Goal: Information Seeking & Learning: Learn about a topic

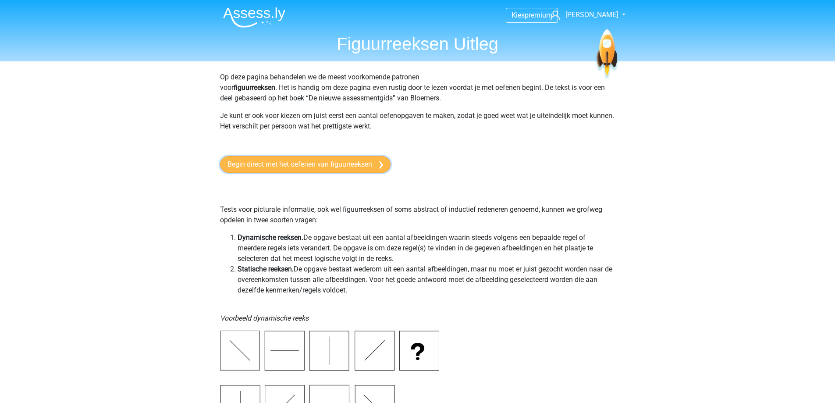
click at [260, 161] on link "Begin direct met het oefenen van figuurreeksen" at bounding box center [305, 164] width 171 height 17
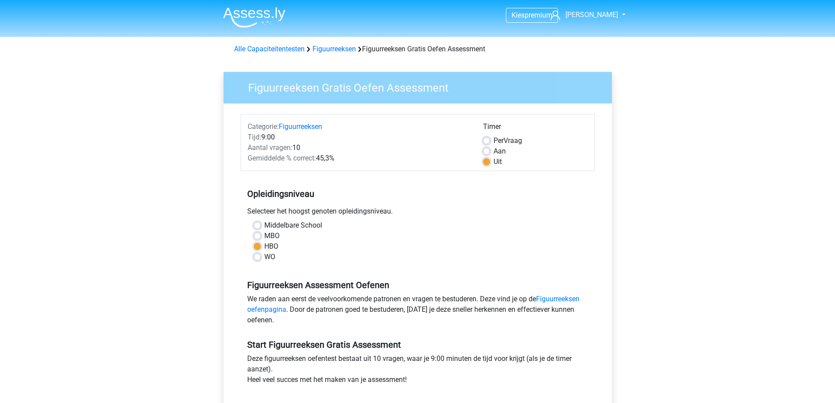
click at [253, 15] on img at bounding box center [254, 17] width 62 height 21
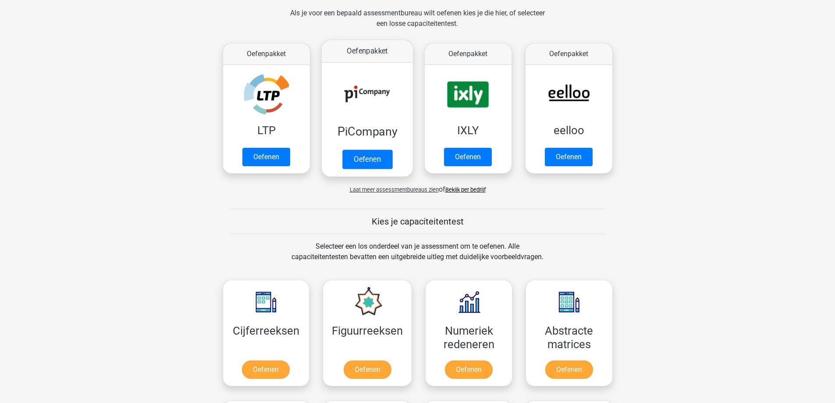
scroll to position [307, 0]
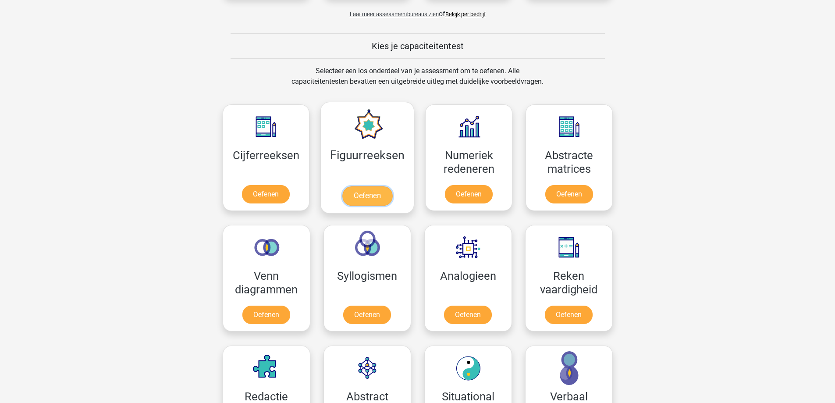
click at [373, 202] on link "Oefenen" at bounding box center [367, 195] width 50 height 19
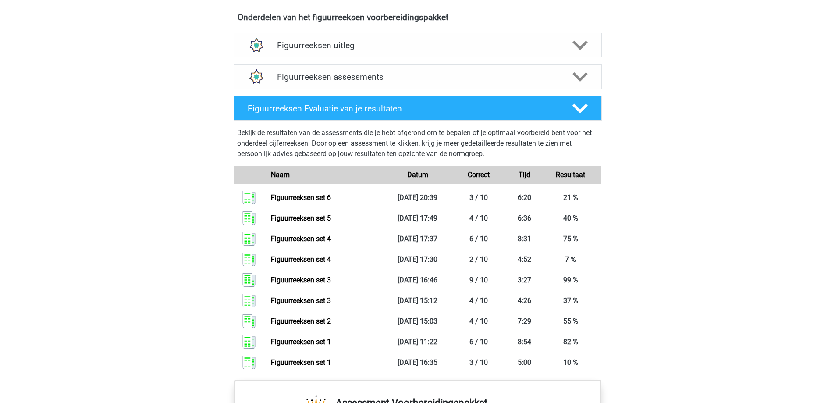
scroll to position [526, 0]
click at [586, 101] on icon at bounding box center [580, 107] width 15 height 15
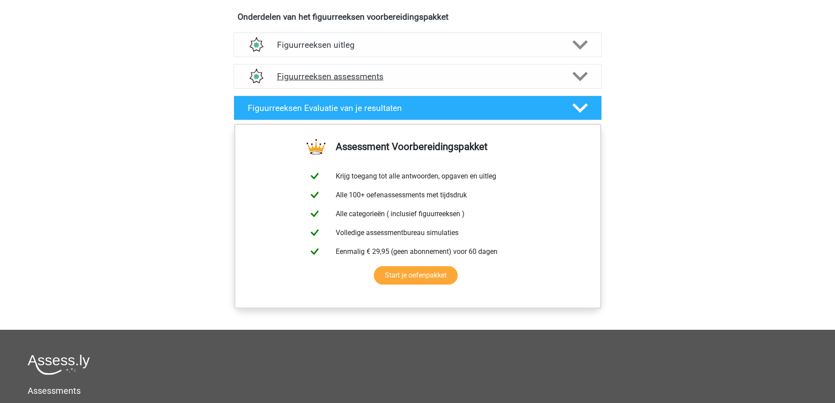
click at [575, 76] on polygon at bounding box center [580, 76] width 15 height 10
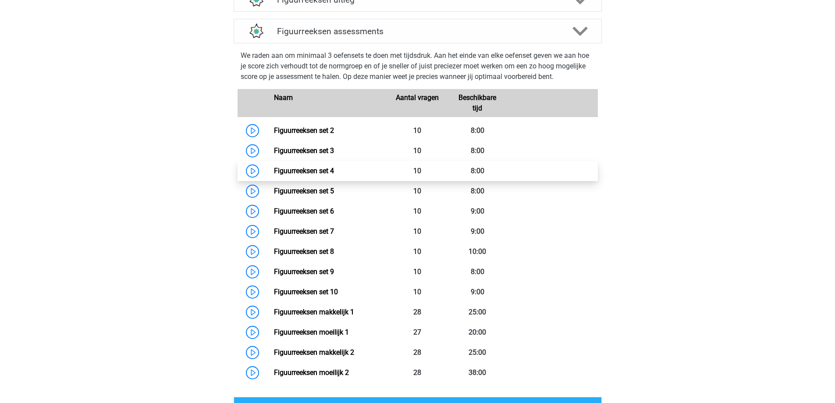
scroll to position [614, 0]
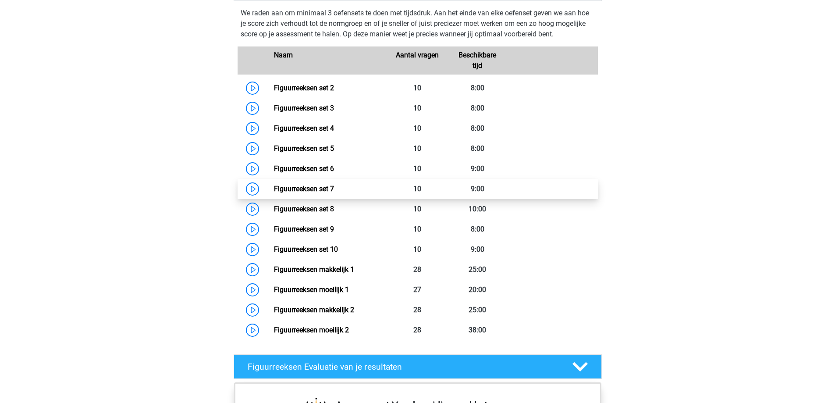
click at [334, 186] on link "Figuurreeksen set 7" at bounding box center [304, 189] width 60 height 8
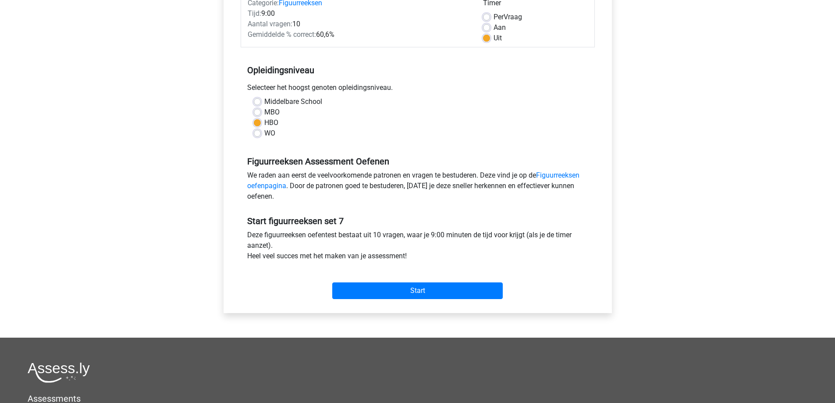
scroll to position [132, 0]
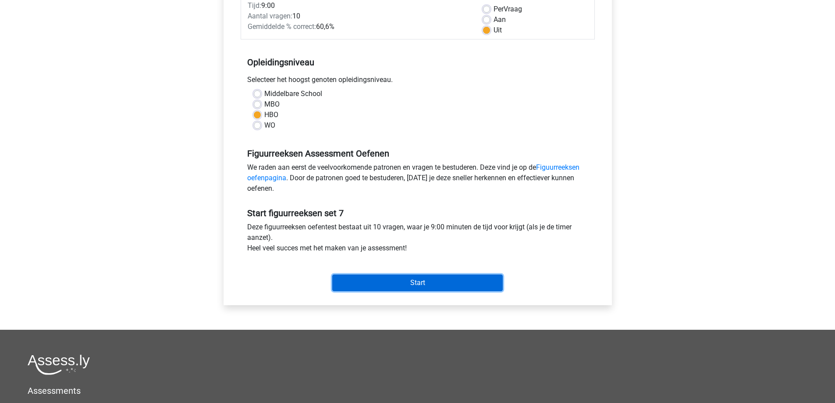
click at [422, 285] on input "Start" at bounding box center [417, 282] width 171 height 17
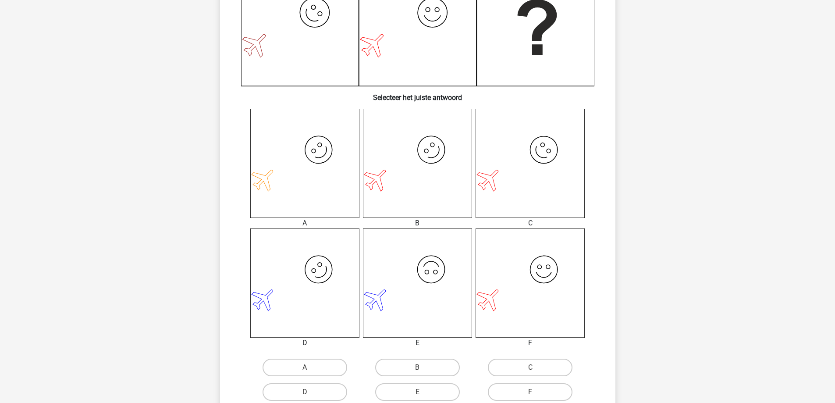
scroll to position [263, 0]
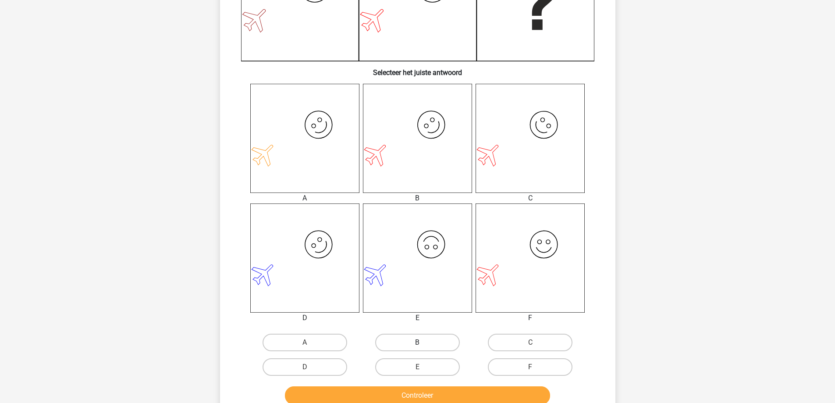
click at [426, 344] on label "B" at bounding box center [417, 343] width 85 height 18
click at [423, 344] on input "B" at bounding box center [420, 345] width 6 height 6
radio input "true"
click at [425, 398] on button "Controleer" at bounding box center [417, 395] width 265 height 18
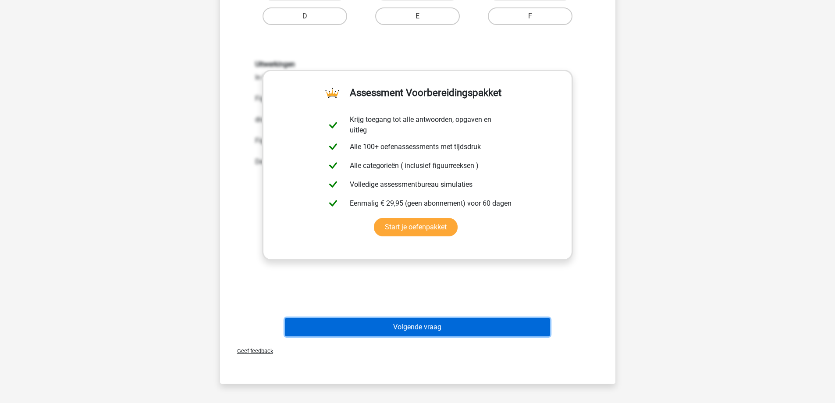
click at [407, 333] on button "Volgende vraag" at bounding box center [417, 327] width 265 height 18
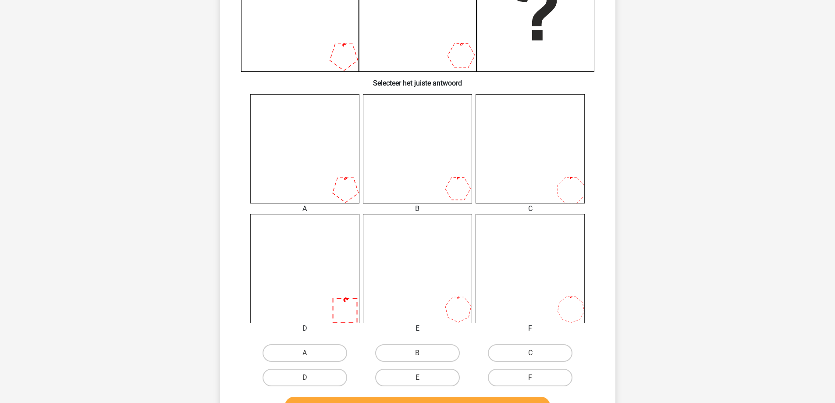
scroll to position [307, 0]
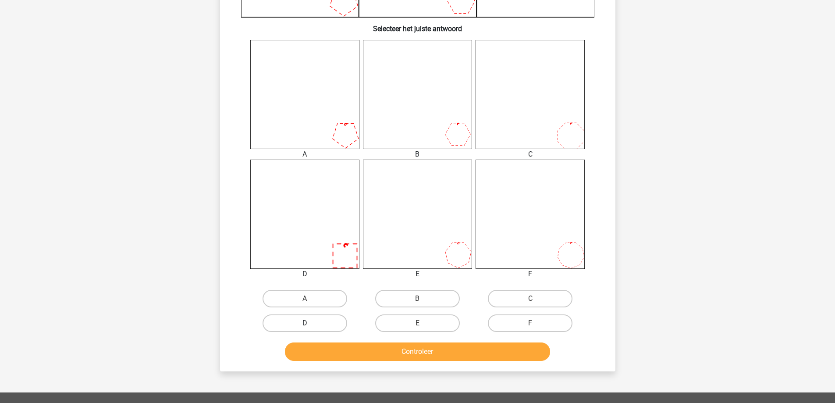
click at [337, 326] on label "D" at bounding box center [305, 323] width 85 height 18
click at [310, 326] on input "D" at bounding box center [308, 326] width 6 height 6
radio input "true"
click at [367, 352] on button "Controleer" at bounding box center [417, 351] width 265 height 18
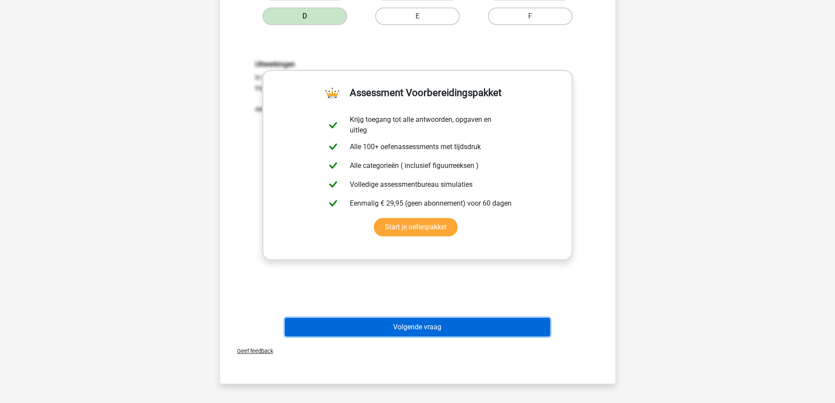
click at [393, 323] on button "Volgende vraag" at bounding box center [417, 327] width 265 height 18
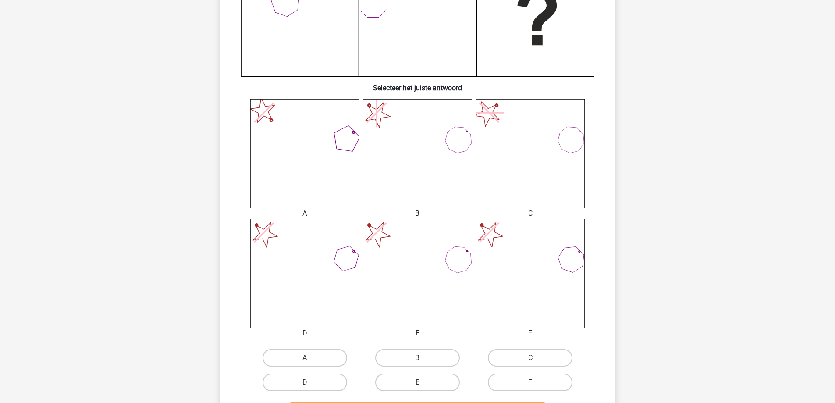
scroll to position [263, 0]
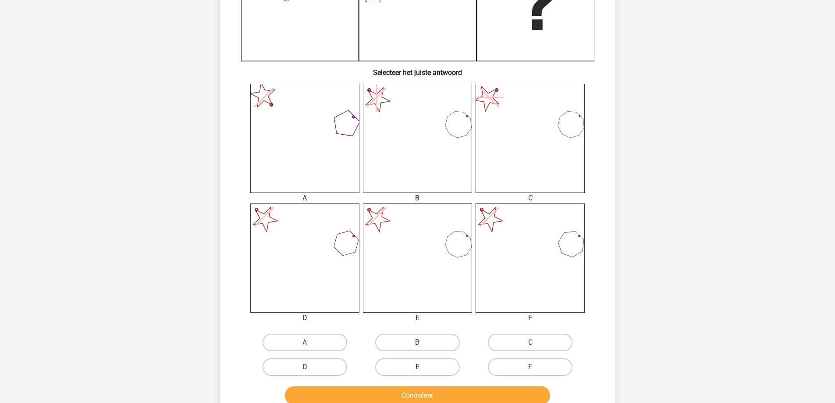
click at [410, 368] on label "E" at bounding box center [417, 367] width 85 height 18
click at [417, 368] on input "E" at bounding box center [420, 370] width 6 height 6
radio input "true"
click at [414, 392] on button "Controleer" at bounding box center [417, 395] width 265 height 18
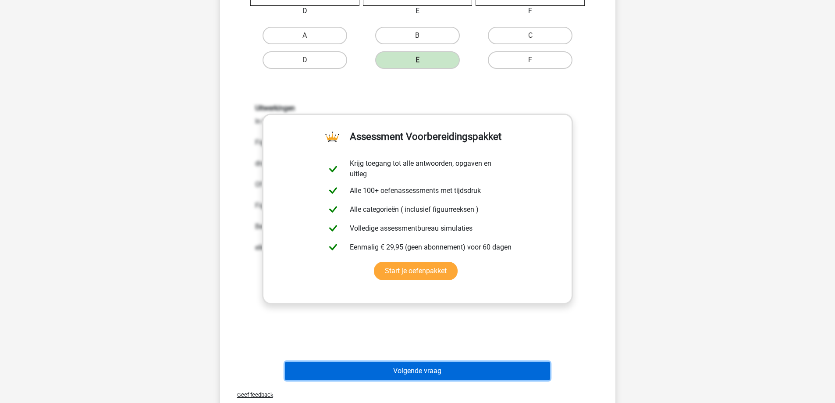
click at [405, 378] on button "Volgende vraag" at bounding box center [417, 371] width 265 height 18
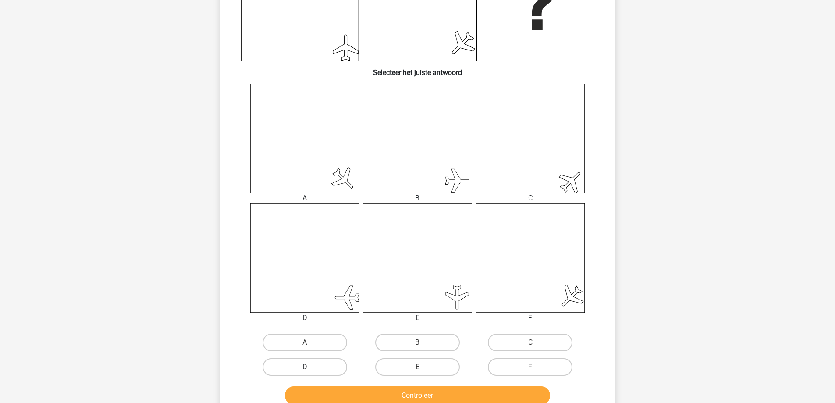
drag, startPoint x: 317, startPoint y: 339, endPoint x: 342, endPoint y: 374, distance: 43.2
click at [317, 339] on label "A" at bounding box center [305, 343] width 85 height 18
click at [310, 342] on input "A" at bounding box center [308, 345] width 6 height 6
radio input "true"
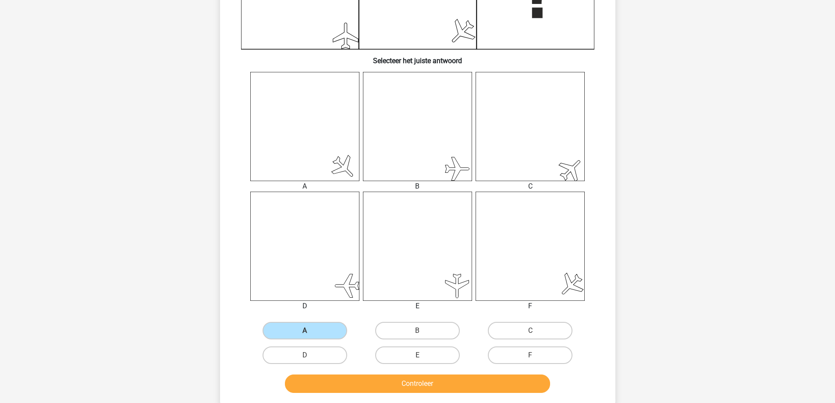
scroll to position [307, 0]
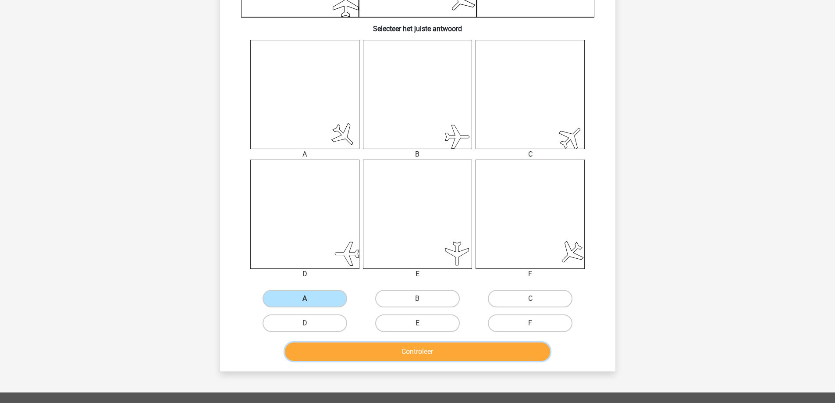
click at [398, 355] on button "Controleer" at bounding box center [417, 351] width 265 height 18
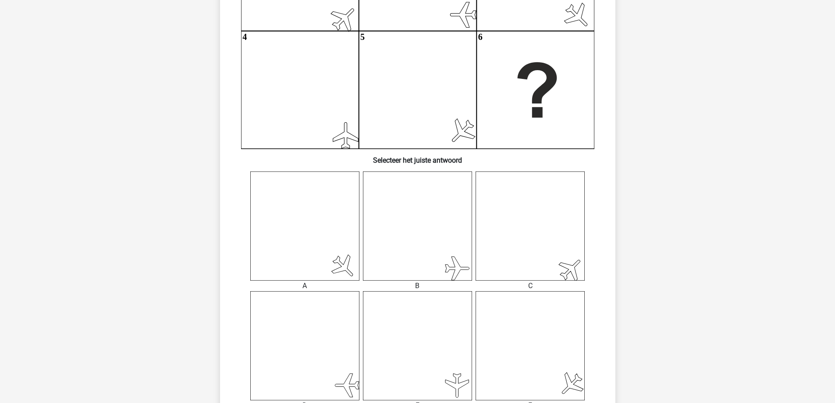
scroll to position [132, 0]
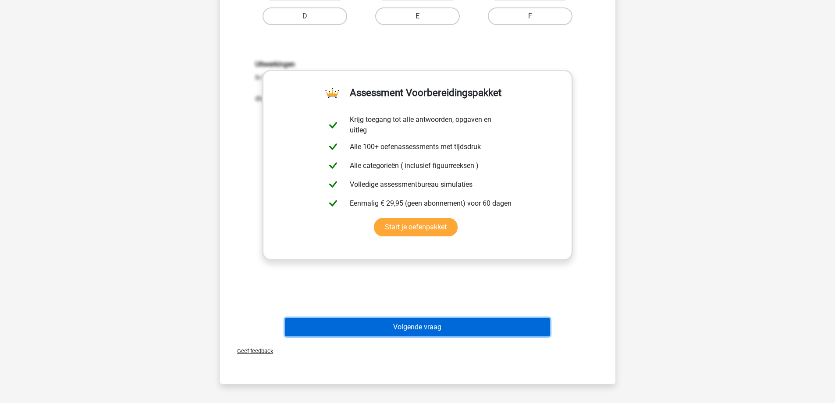
click at [402, 327] on button "Volgende vraag" at bounding box center [417, 327] width 265 height 18
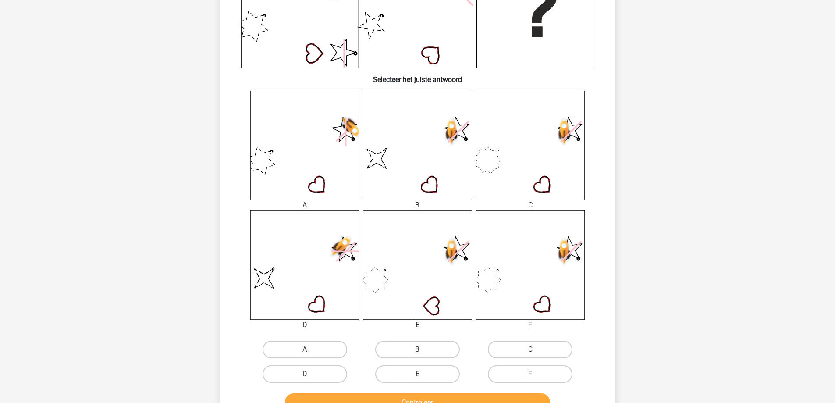
scroll to position [263, 0]
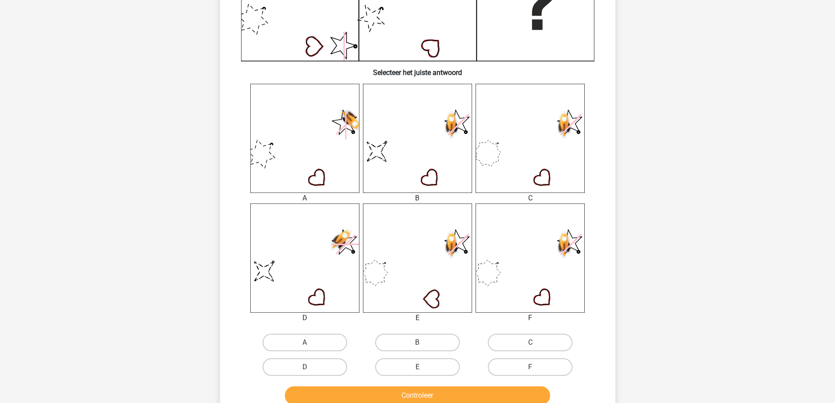
click at [422, 346] on input "B" at bounding box center [420, 345] width 6 height 6
radio input "true"
click at [419, 392] on button "Controleer" at bounding box center [417, 395] width 265 height 18
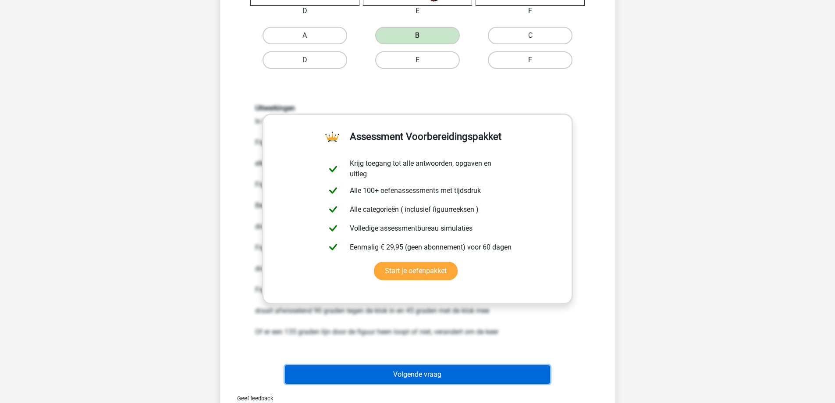
click at [404, 367] on button "Volgende vraag" at bounding box center [417, 374] width 265 height 18
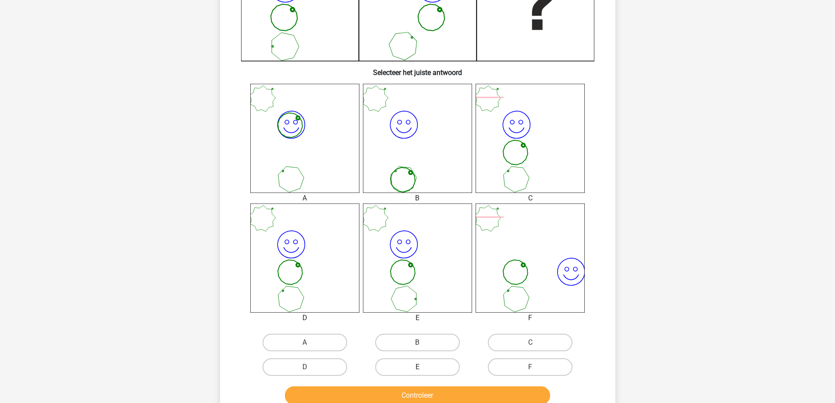
click at [432, 370] on label "E" at bounding box center [417, 367] width 85 height 18
click at [423, 370] on input "E" at bounding box center [420, 370] width 6 height 6
radio input "true"
click at [416, 392] on button "Controleer" at bounding box center [417, 395] width 265 height 18
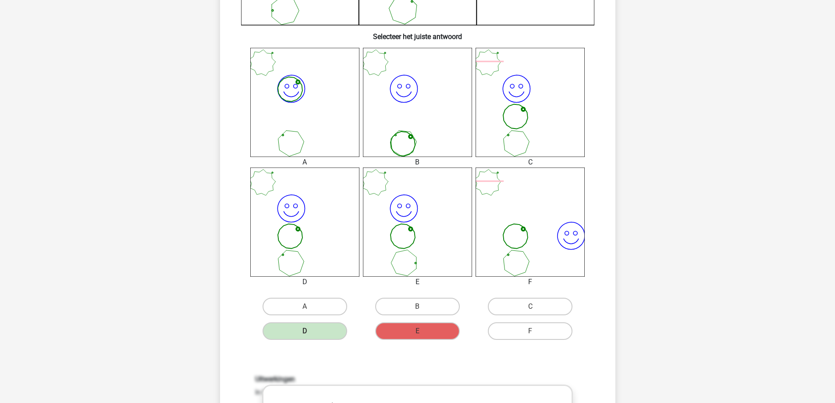
scroll to position [307, 0]
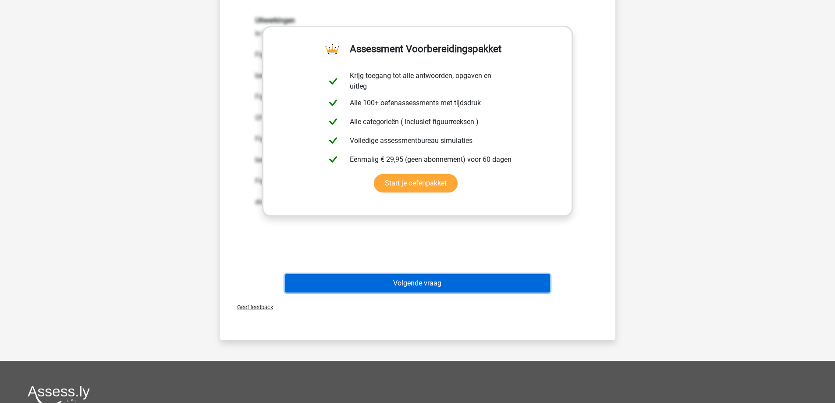
click at [406, 278] on button "Volgende vraag" at bounding box center [417, 283] width 265 height 18
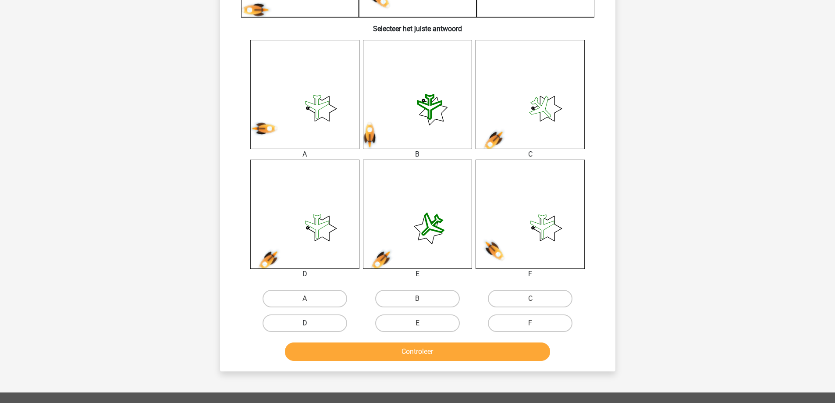
click at [310, 320] on label "D" at bounding box center [305, 323] width 85 height 18
click at [310, 323] on input "D" at bounding box center [308, 326] width 6 height 6
radio input "true"
click at [337, 349] on button "Controleer" at bounding box center [417, 351] width 265 height 18
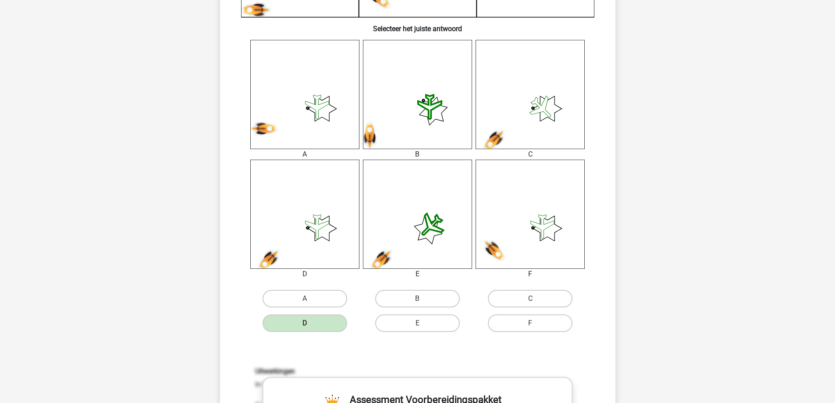
scroll to position [658, 0]
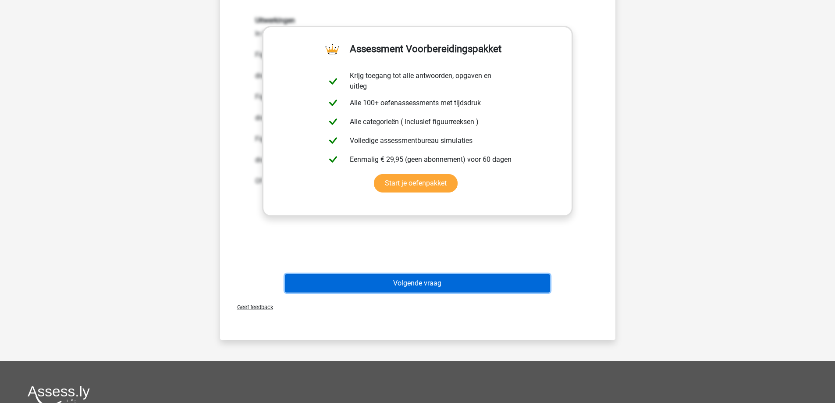
click at [398, 288] on button "Volgende vraag" at bounding box center [417, 283] width 265 height 18
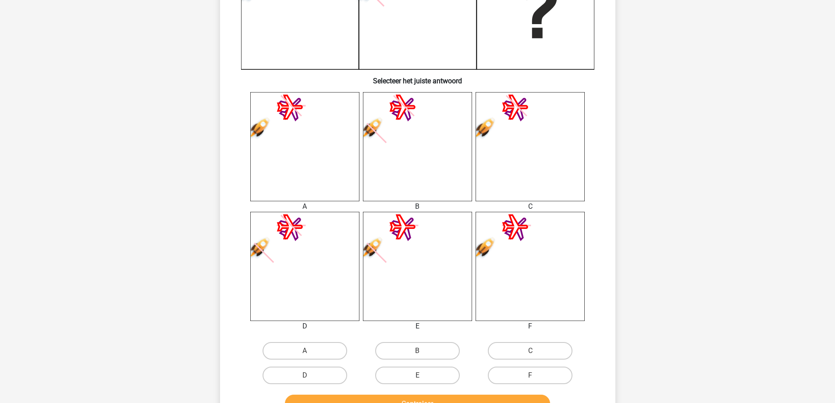
scroll to position [263, 0]
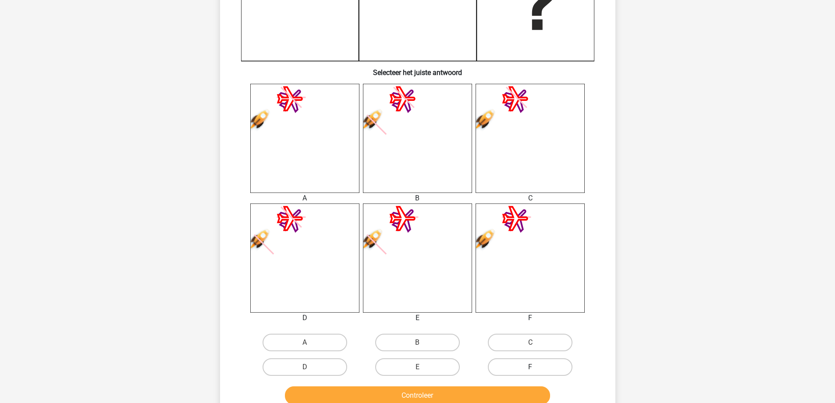
click at [515, 368] on label "F" at bounding box center [530, 367] width 85 height 18
click at [530, 368] on input "F" at bounding box center [533, 370] width 6 height 6
radio input "true"
click at [487, 389] on button "Controleer" at bounding box center [417, 395] width 265 height 18
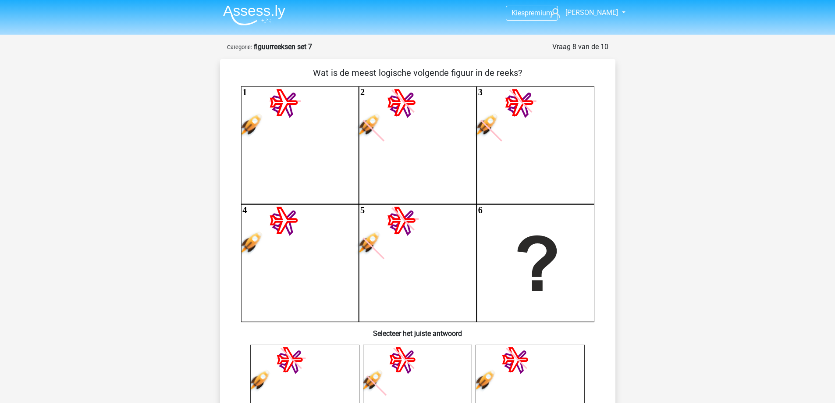
scroll to position [0, 0]
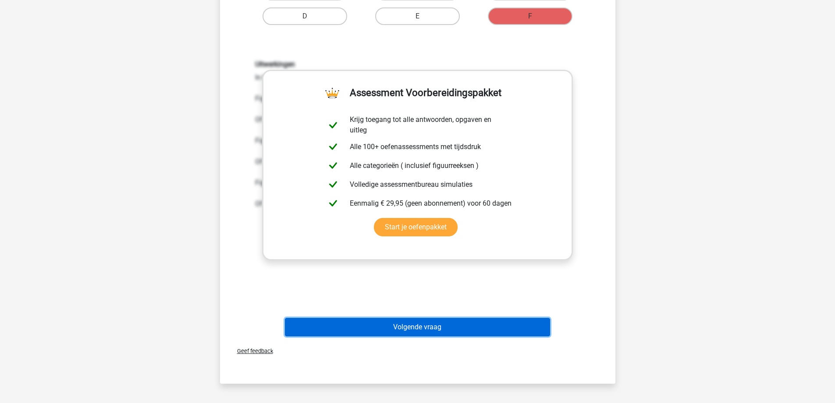
click at [419, 326] on button "Volgende vraag" at bounding box center [417, 327] width 265 height 18
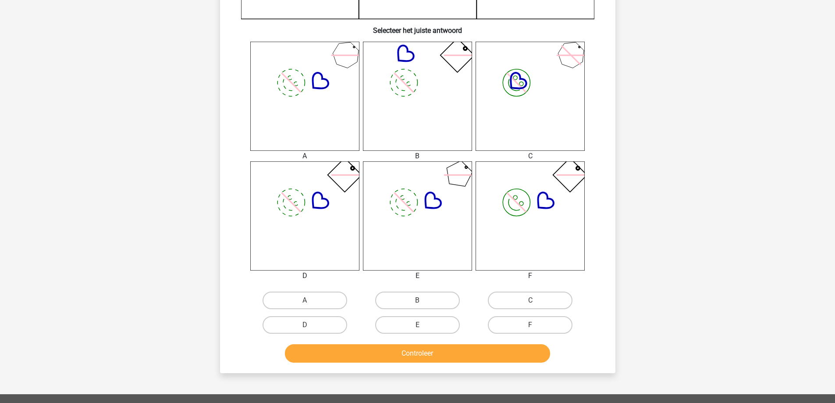
scroll to position [307, 0]
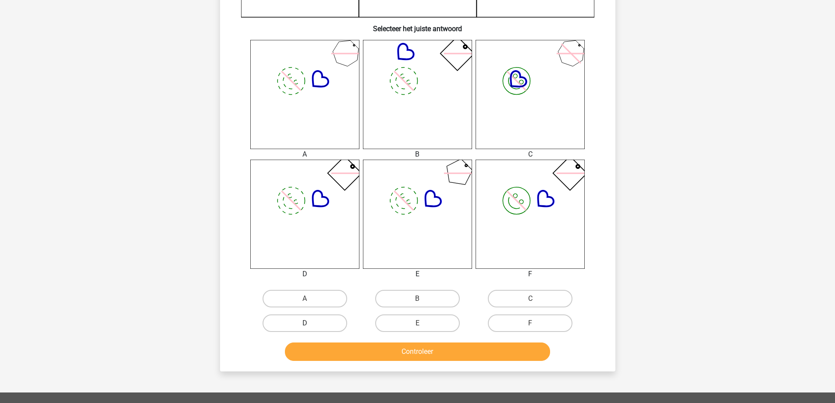
click at [329, 314] on label "D" at bounding box center [305, 323] width 85 height 18
click at [310, 323] on input "D" at bounding box center [308, 326] width 6 height 6
radio input "true"
click at [346, 354] on button "Controleer" at bounding box center [417, 351] width 265 height 18
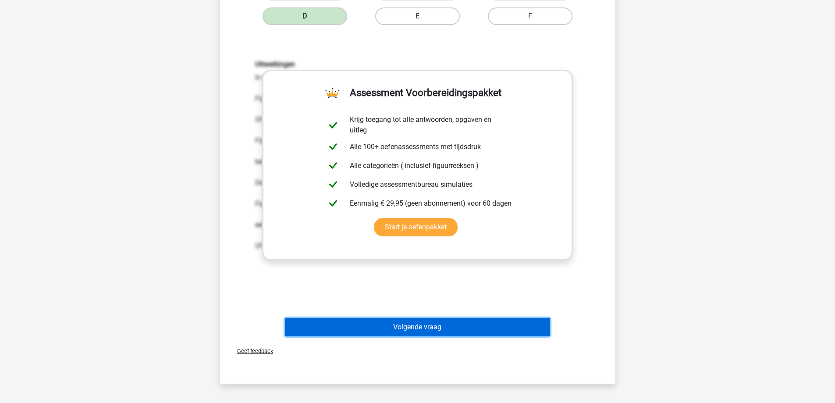
click at [368, 329] on button "Volgende vraag" at bounding box center [417, 327] width 265 height 18
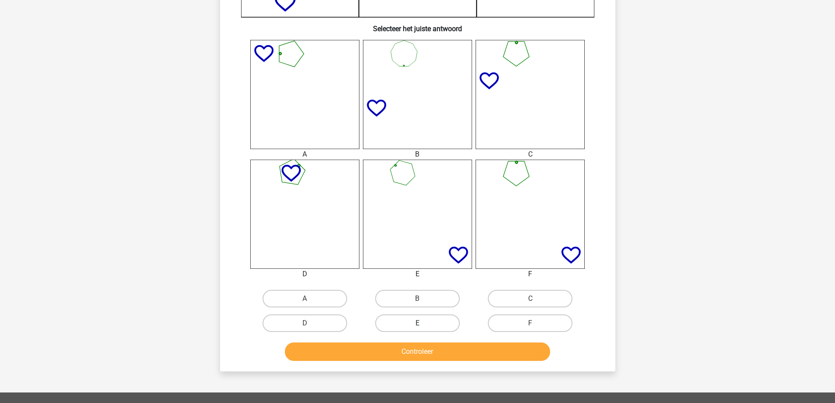
click at [427, 324] on label "E" at bounding box center [417, 323] width 85 height 18
click at [423, 324] on input "E" at bounding box center [420, 326] width 6 height 6
radio input "true"
click at [416, 354] on button "Controleer" at bounding box center [417, 351] width 265 height 18
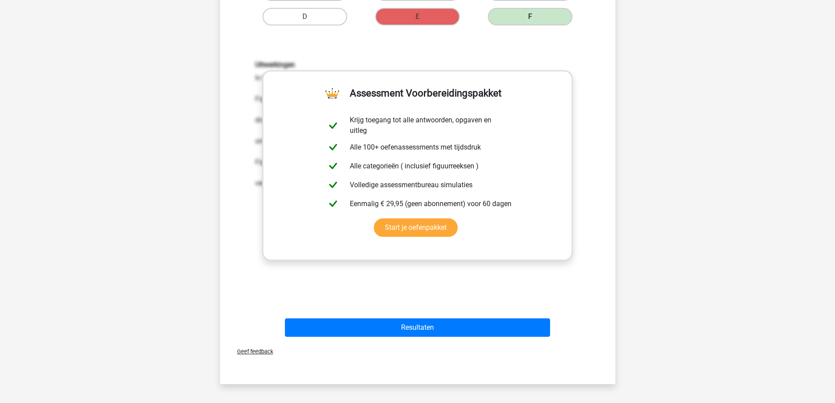
scroll to position [658, 0]
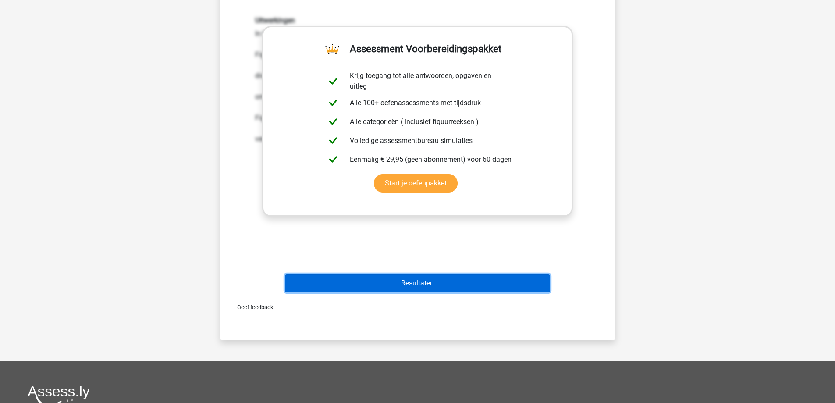
click at [444, 285] on button "Resultaten" at bounding box center [417, 283] width 265 height 18
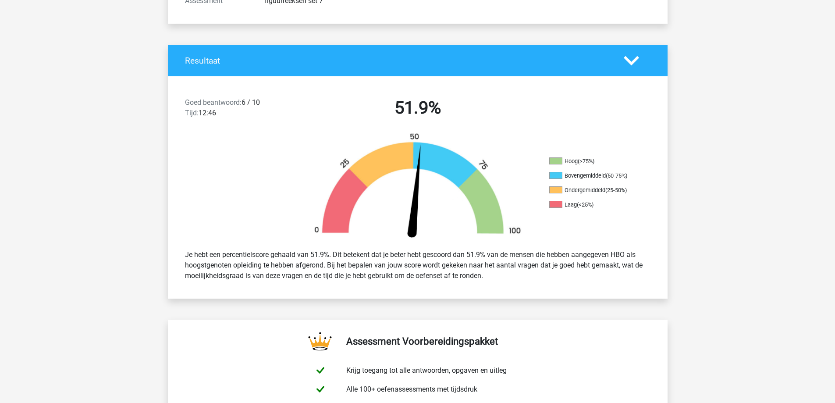
scroll to position [44, 0]
